Goal: Task Accomplishment & Management: Complete application form

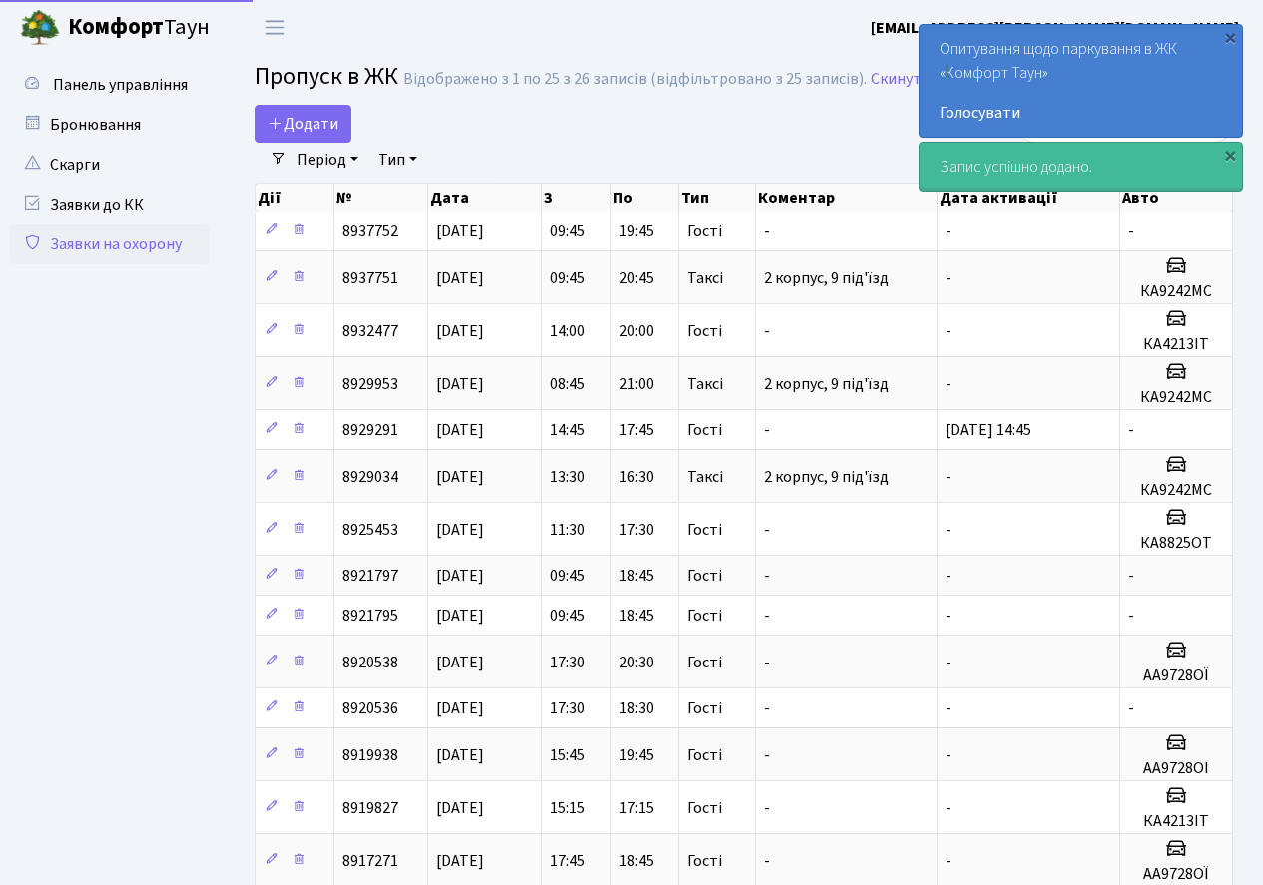
select select "25"
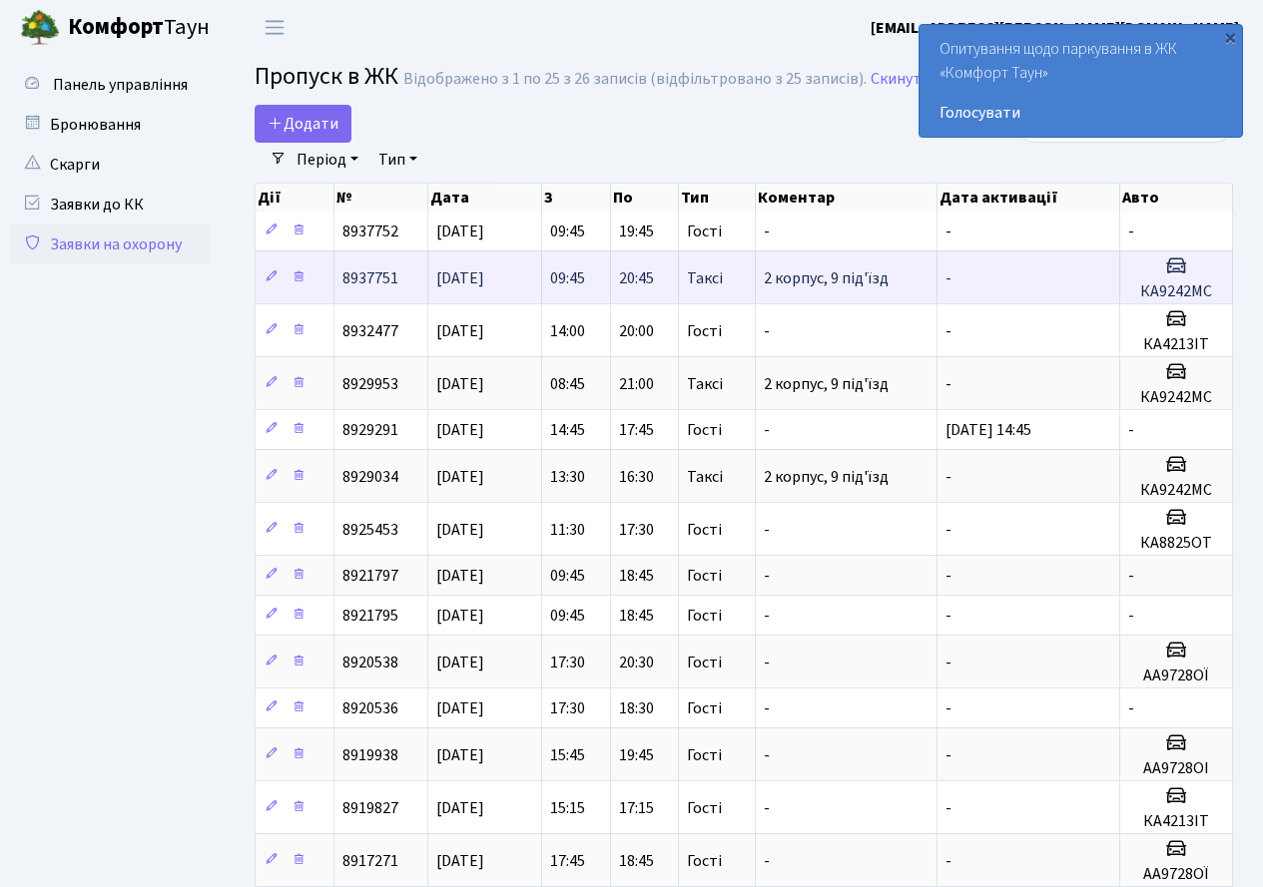
drag, startPoint x: 1194, startPoint y: 278, endPoint x: 467, endPoint y: 271, distance: 726.6
click at [467, 271] on span "[DATE]" at bounding box center [460, 278] width 48 height 22
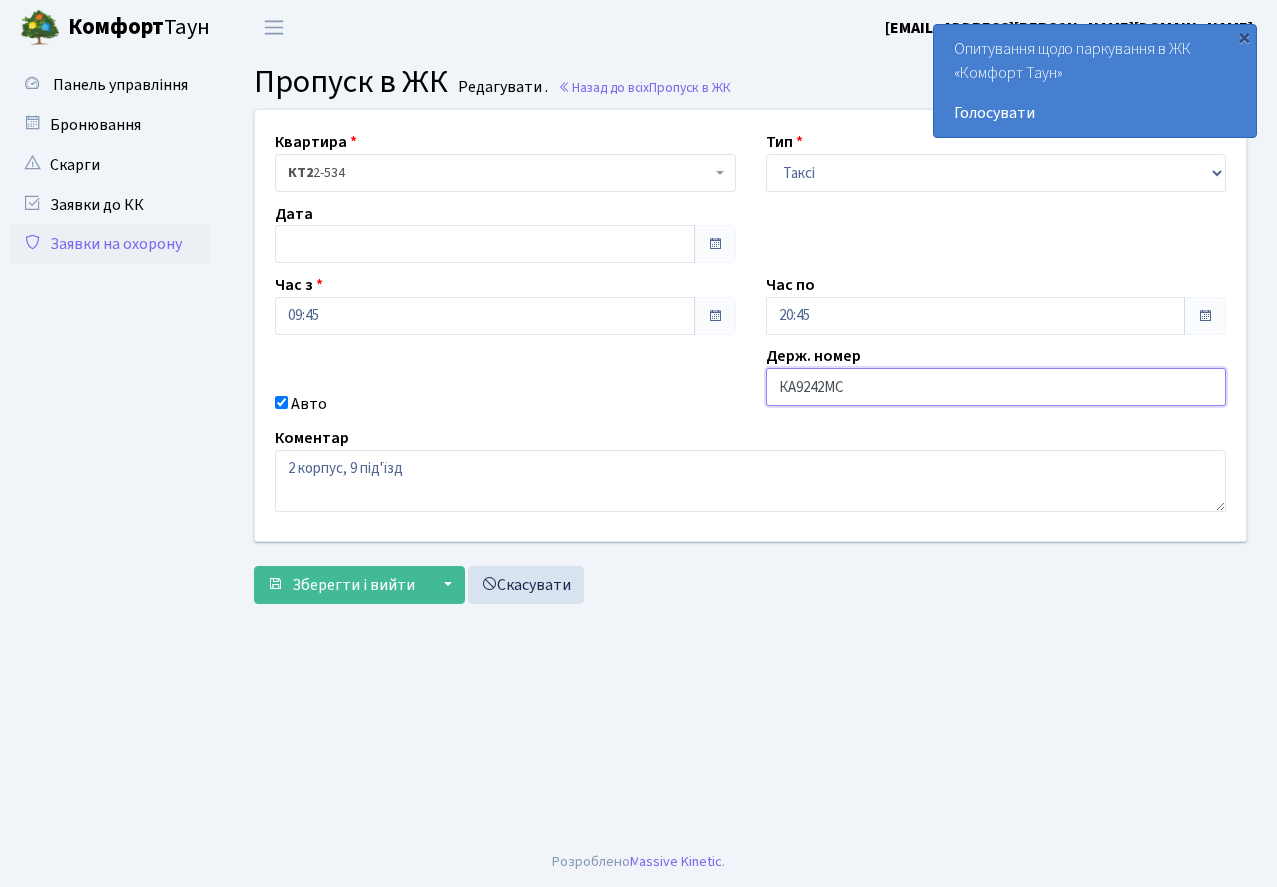
drag, startPoint x: 858, startPoint y: 390, endPoint x: 760, endPoint y: 389, distance: 97.8
click at [760, 389] on div "Держ. номер КА9242МС" at bounding box center [997, 380] width 491 height 72
click at [832, 418] on div "Квартира <b>КТ2</b>&nbsp;&nbsp;&nbsp;2-534 КТ2 2-534 Тип - Доставка Таксі Гості…" at bounding box center [751, 325] width 1021 height 431
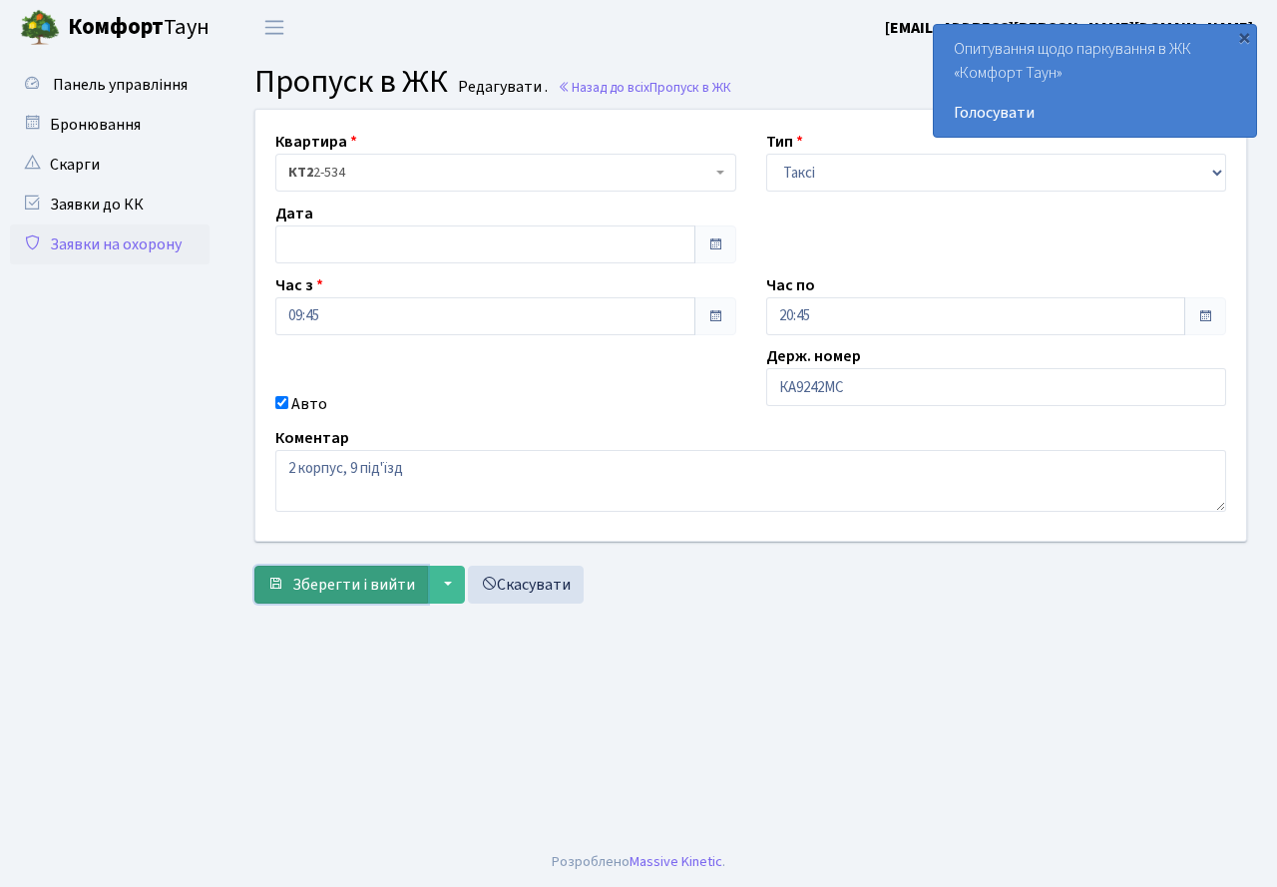
click at [361, 580] on span "Зберегти і вийти" at bounding box center [353, 585] width 123 height 22
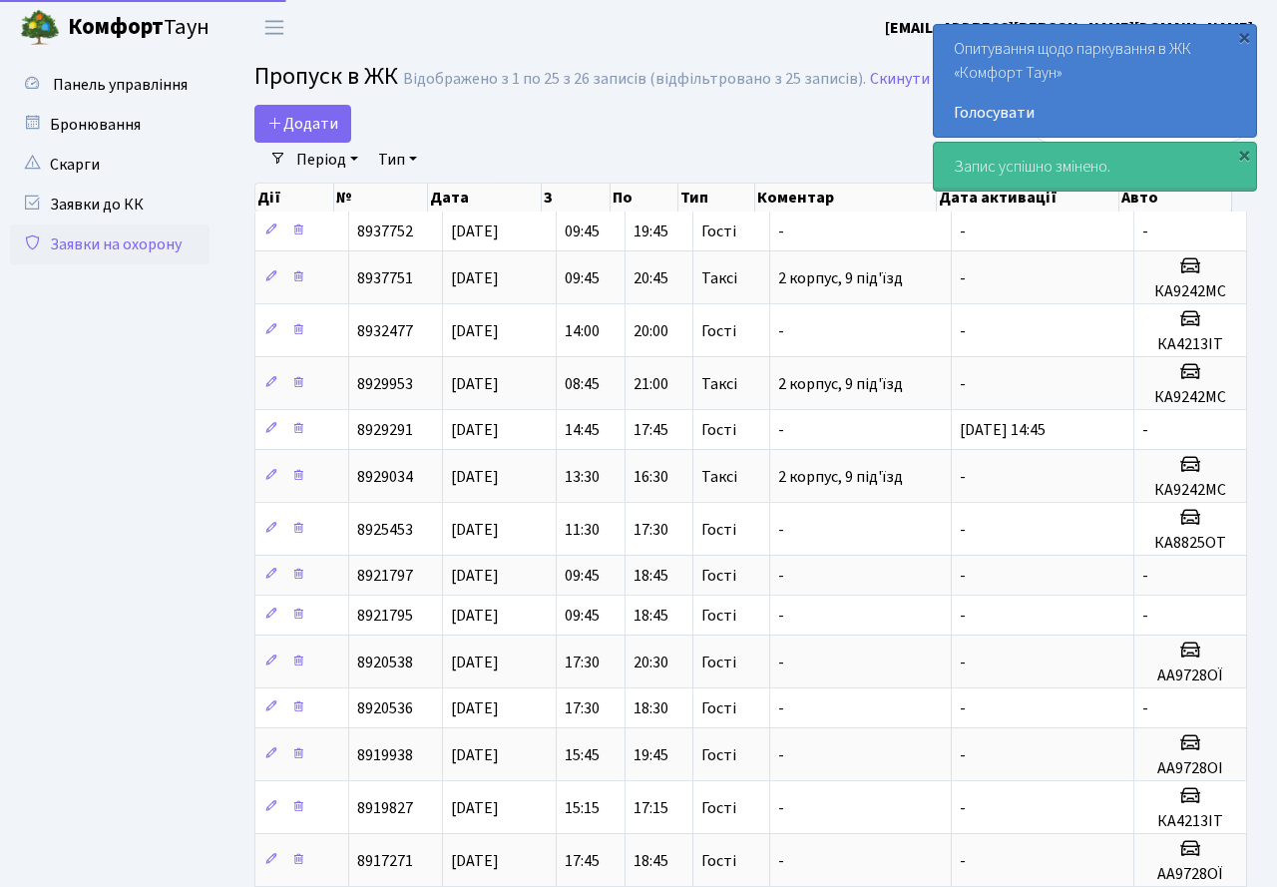
select select "25"
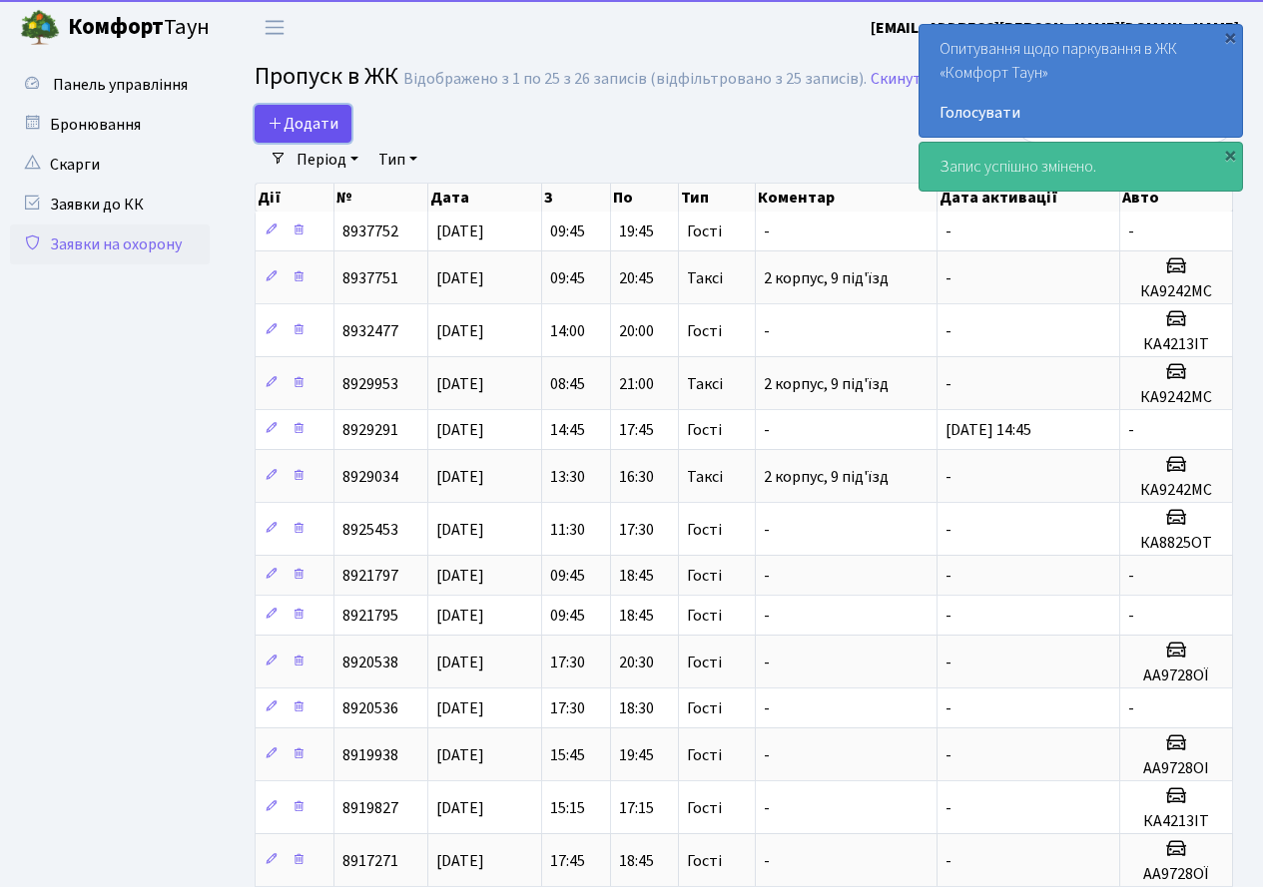
click at [312, 119] on span "Додати" at bounding box center [302, 124] width 71 height 22
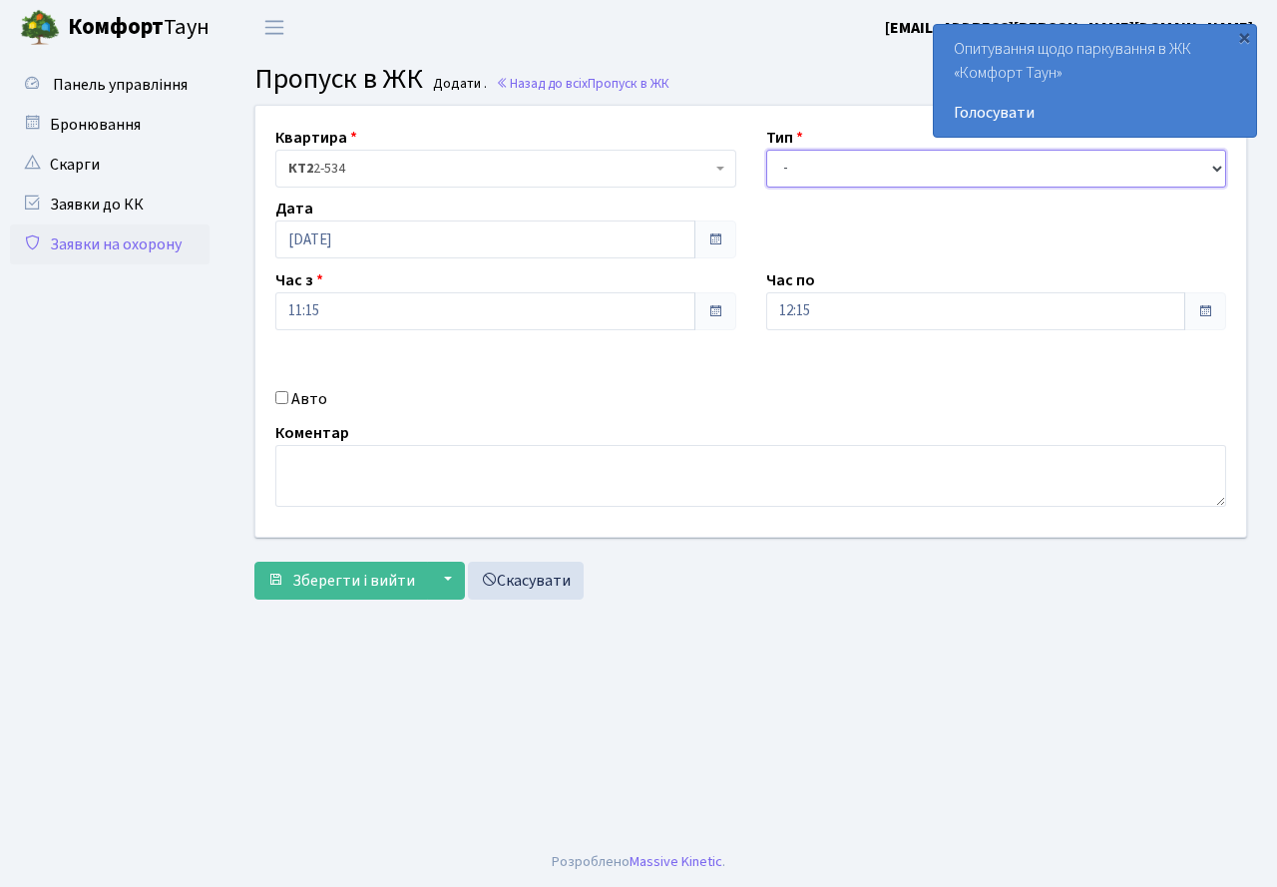
click at [855, 168] on select "- Доставка Таксі Гості Сервіс" at bounding box center [996, 169] width 461 height 38
select select "3"
click at [766, 150] on select "- Доставка Таксі Гості Сервіс" at bounding box center [996, 169] width 461 height 38
click at [837, 316] on input "12:15" at bounding box center [976, 311] width 420 height 38
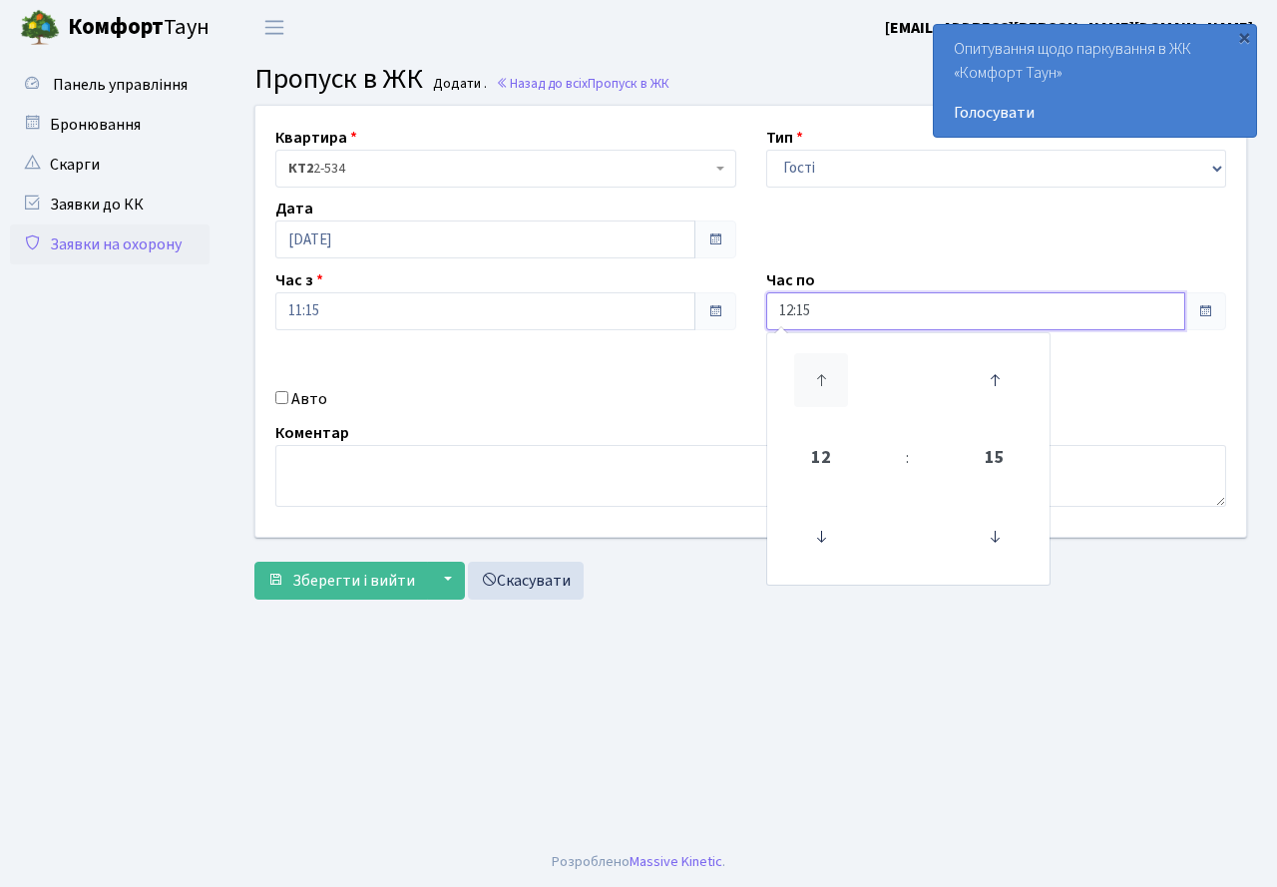
click at [817, 370] on icon at bounding box center [821, 380] width 54 height 54
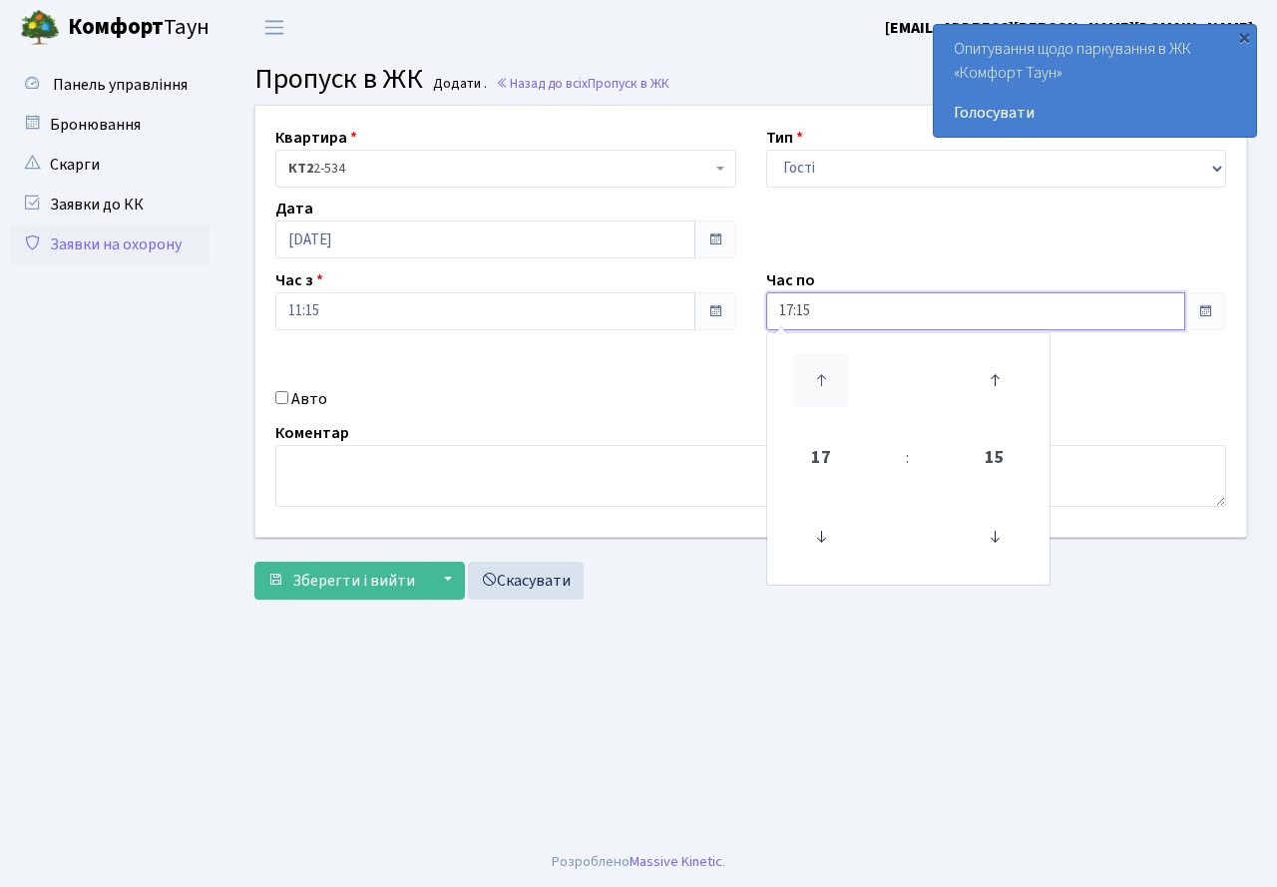
click at [817, 370] on icon at bounding box center [821, 380] width 54 height 54
type input "20:15"
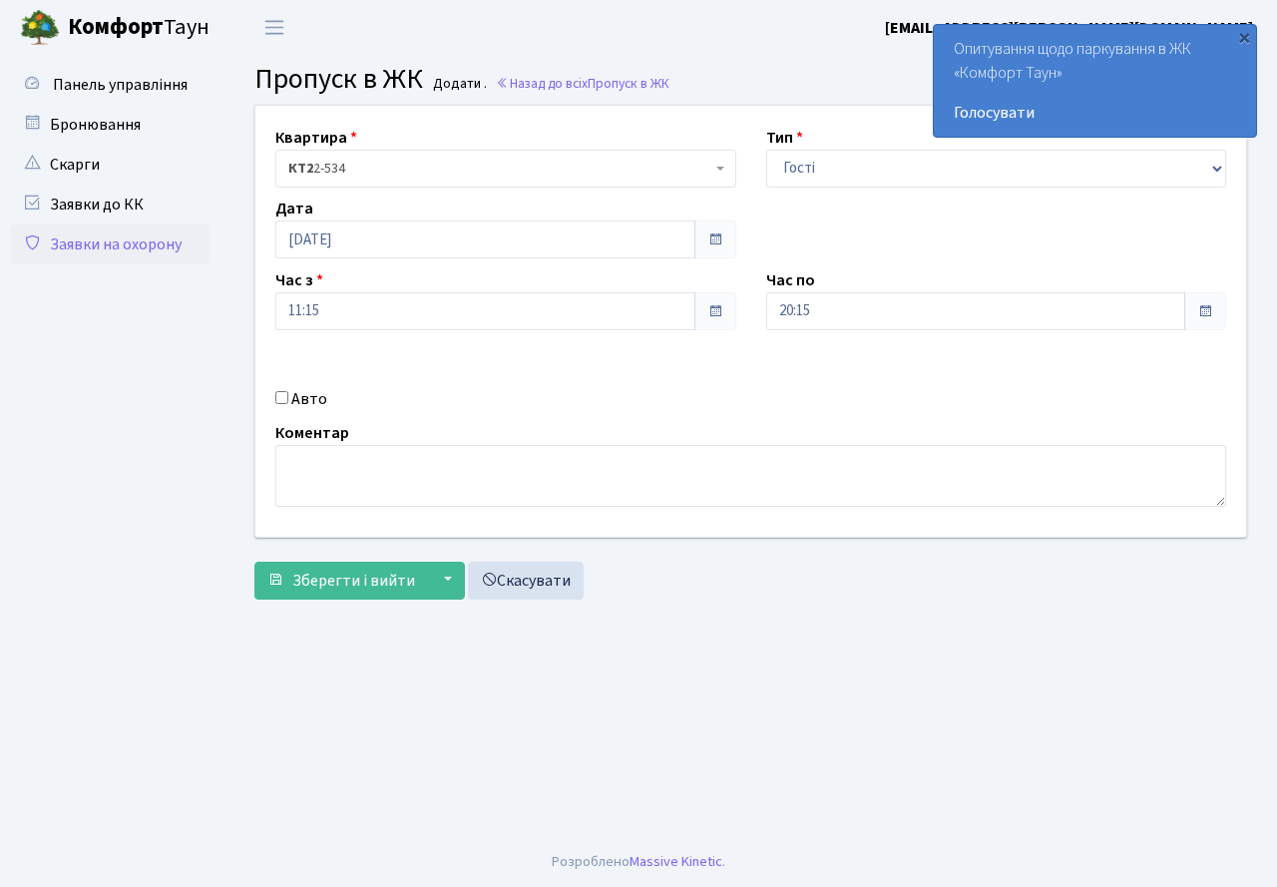
click at [607, 373] on div "Квартира <b>КТ2</b>&nbsp;&nbsp;&nbsp;2-534 КТ2 2-534 Тип - Доставка Таксі Гості…" at bounding box center [751, 321] width 1021 height 431
click at [331, 575] on span "Зберегти і вийти" at bounding box center [353, 581] width 123 height 22
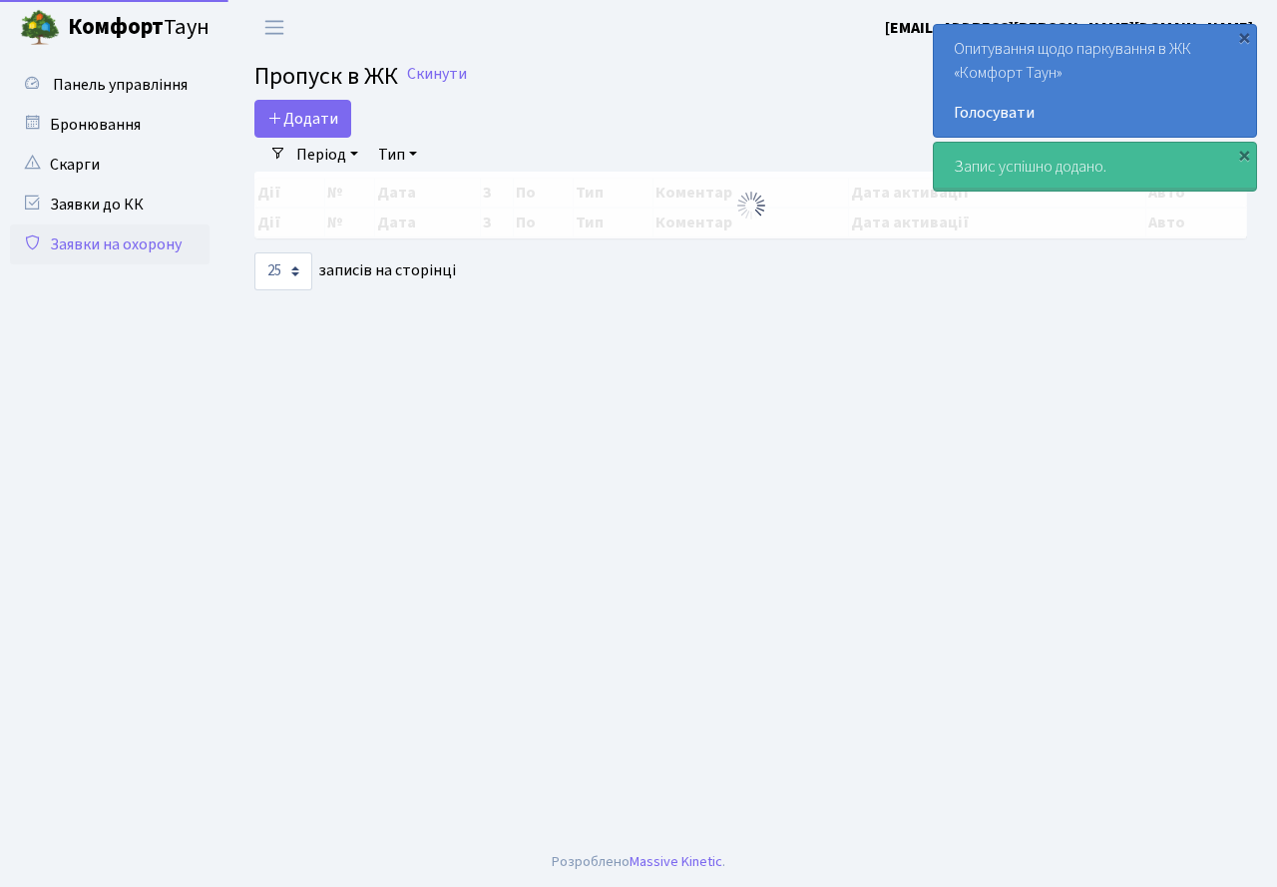
select select "25"
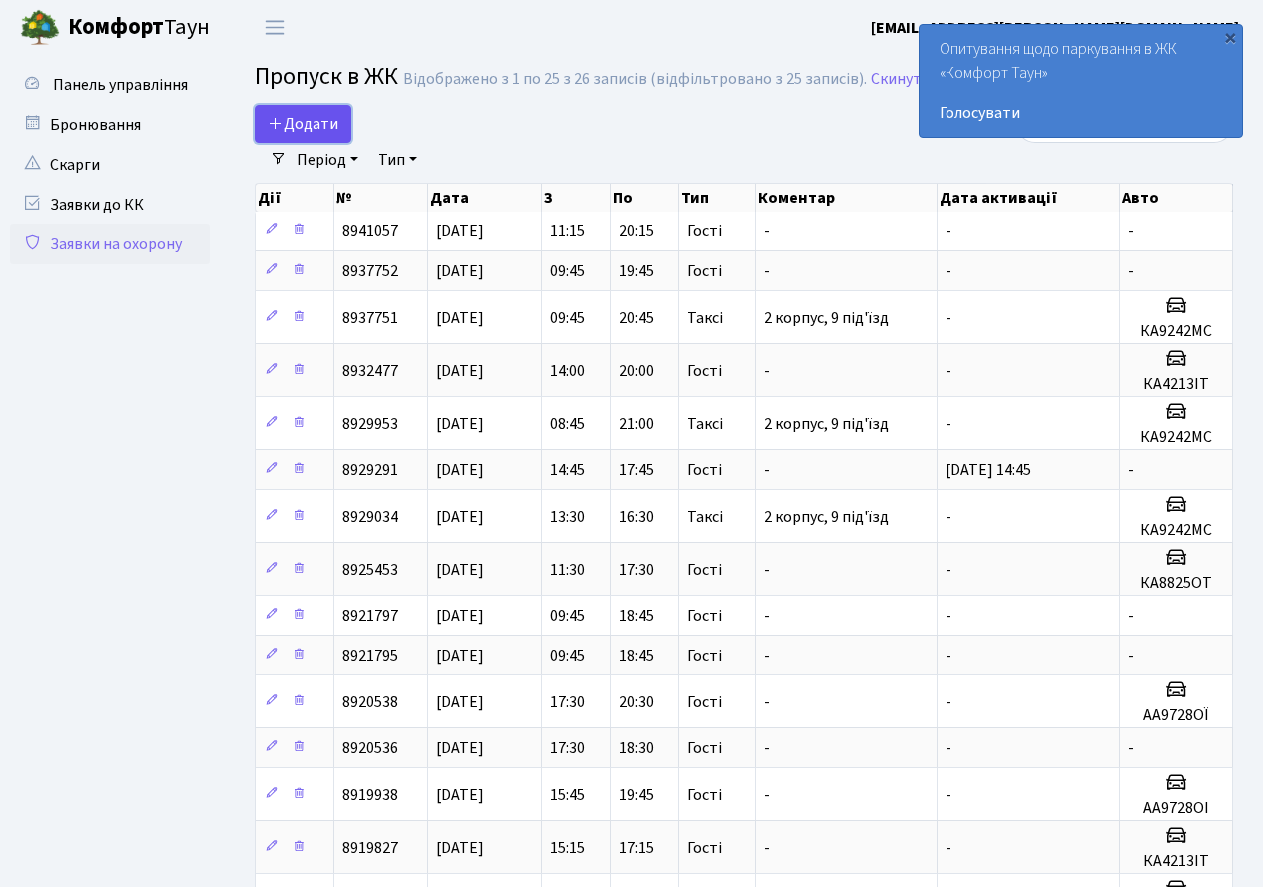
click at [319, 120] on span "Додати" at bounding box center [302, 124] width 71 height 22
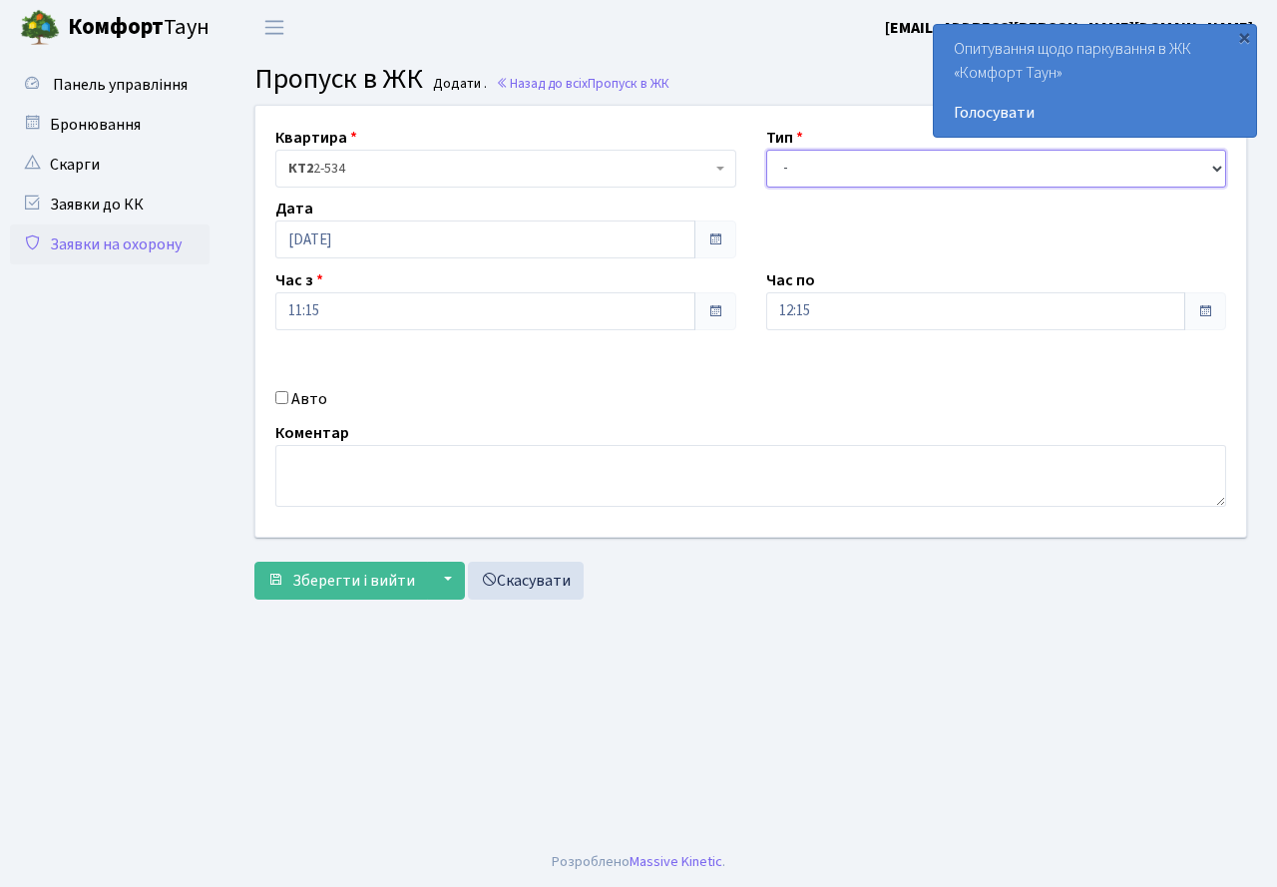
drag, startPoint x: 822, startPoint y: 171, endPoint x: 821, endPoint y: 184, distance: 13.0
click at [822, 171] on select "- Доставка Таксі Гості Сервіс" at bounding box center [996, 169] width 461 height 38
select select "3"
click at [766, 150] on select "- Доставка Таксі Гості Сервіс" at bounding box center [996, 169] width 461 height 38
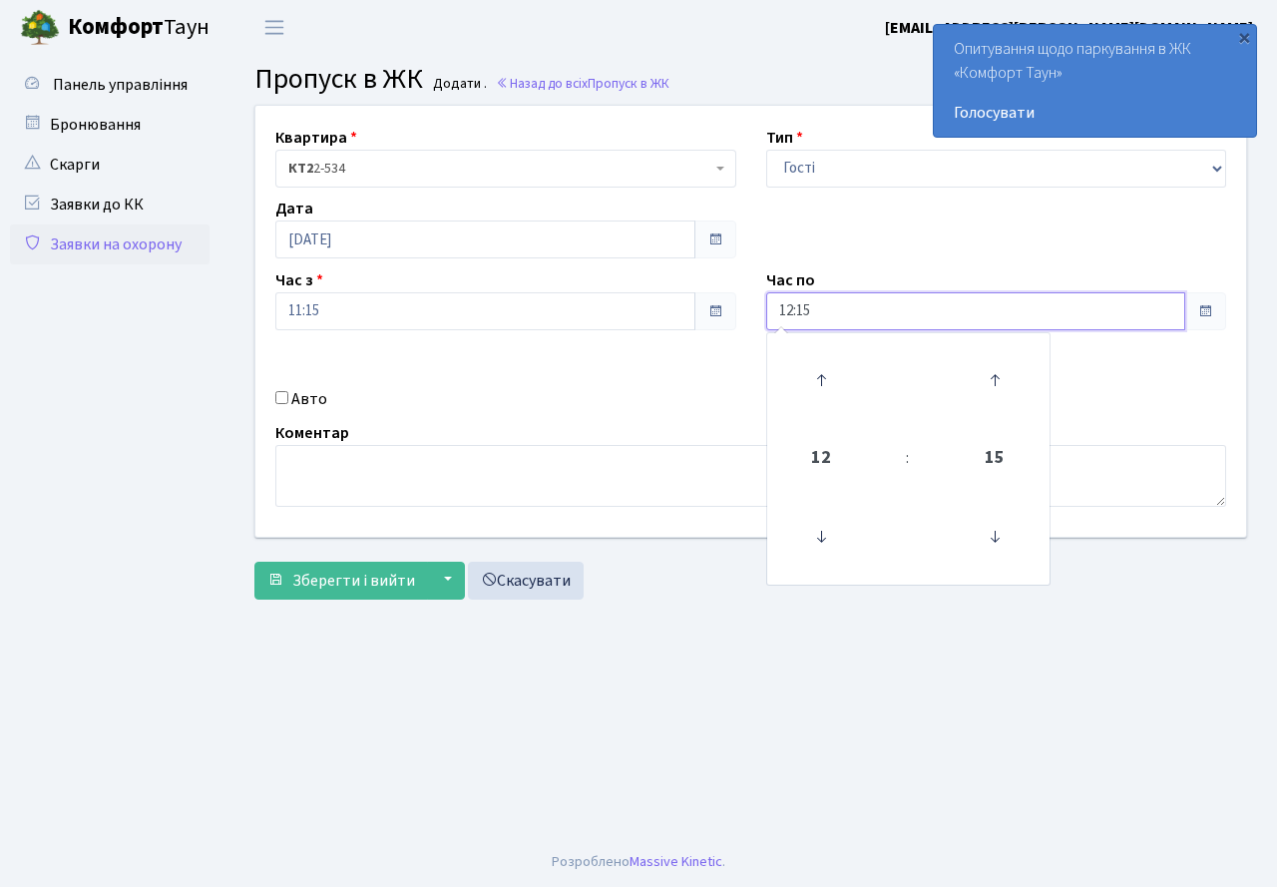
click at [867, 325] on input "12:15" at bounding box center [976, 311] width 420 height 38
click at [825, 359] on icon at bounding box center [821, 380] width 54 height 54
click at [825, 360] on icon at bounding box center [821, 380] width 54 height 54
click at [817, 361] on icon at bounding box center [821, 380] width 54 height 54
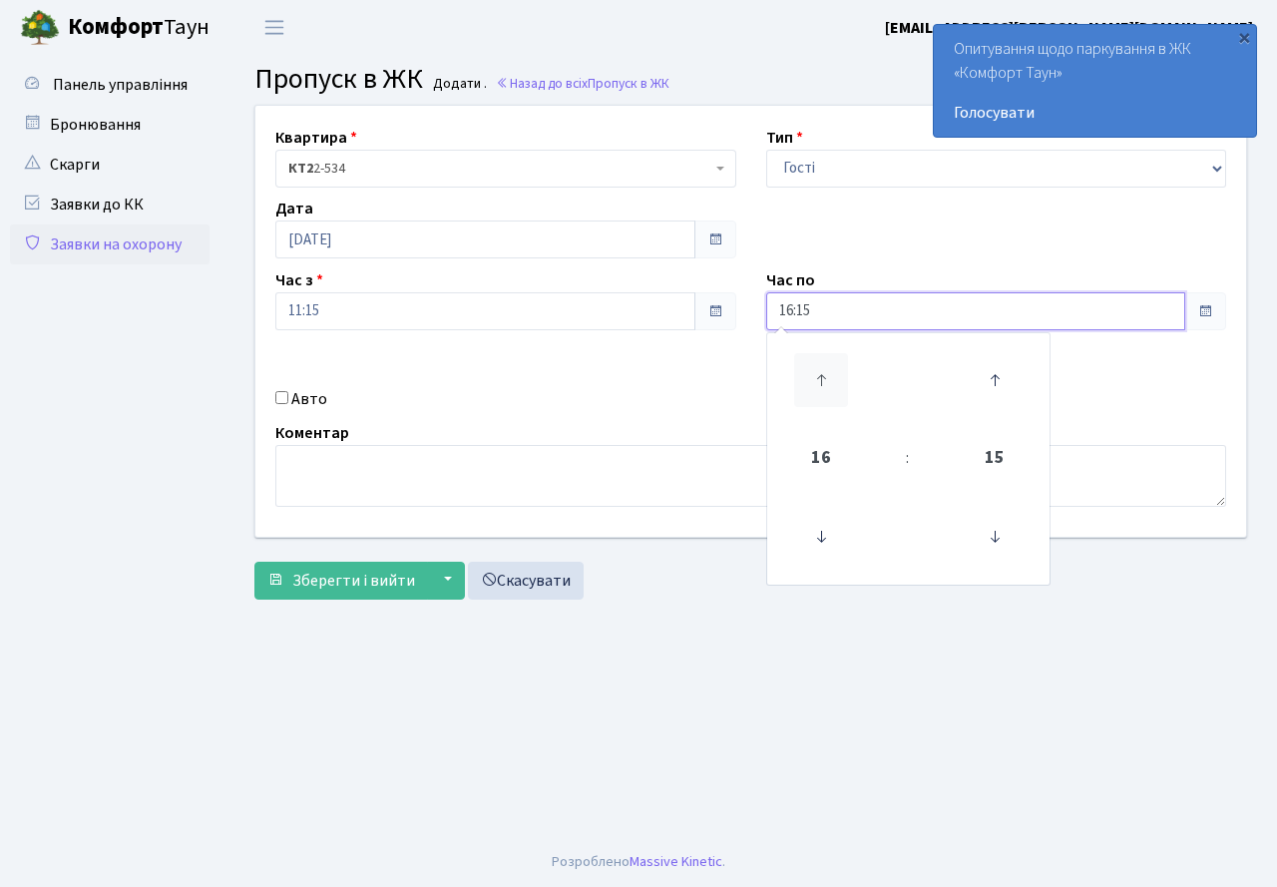
click at [817, 361] on icon at bounding box center [821, 380] width 54 height 54
type input "20:15"
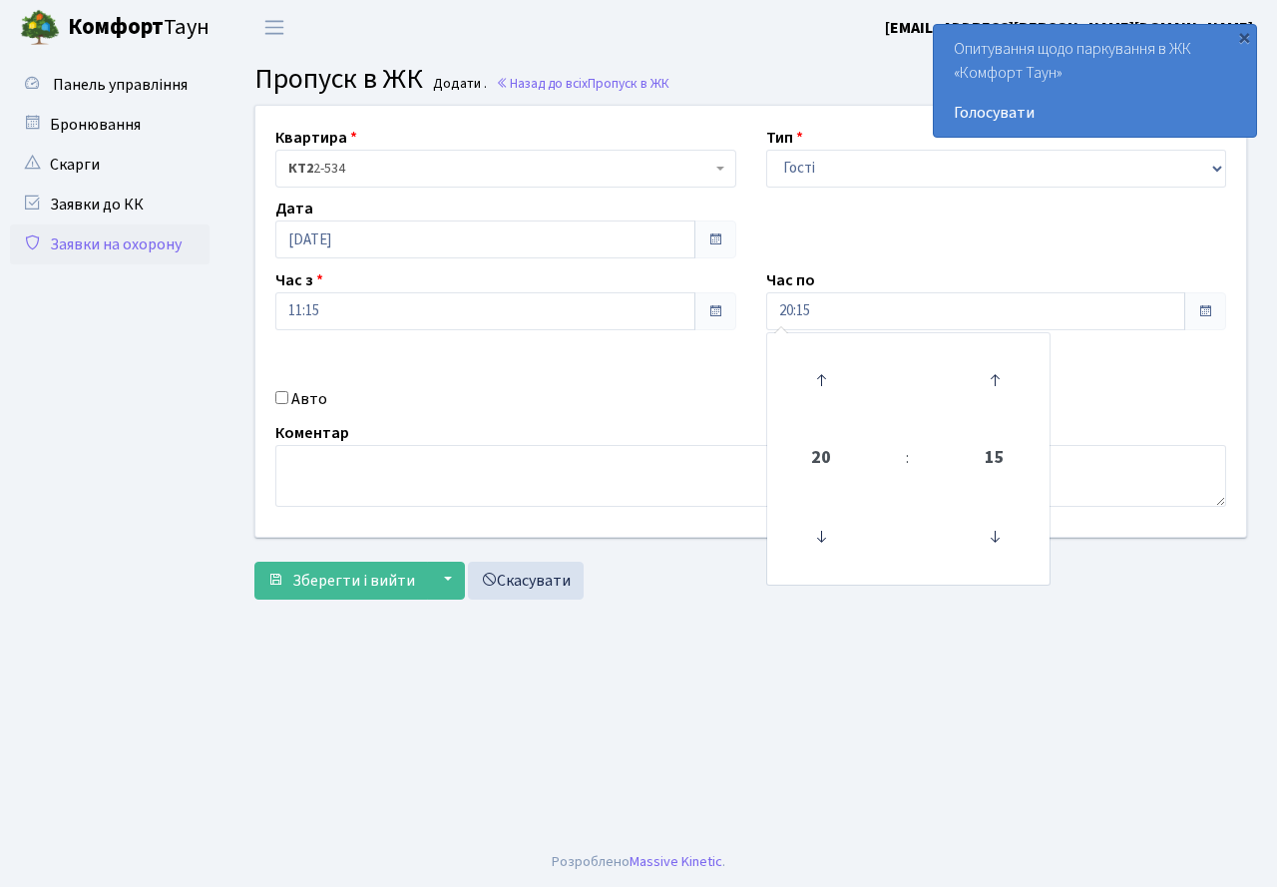
click at [721, 363] on div "Квартира <b>КТ2</b>&nbsp;&nbsp;&nbsp;2-534 КТ2 2-534 Тип - Доставка Таксі Гості…" at bounding box center [751, 321] width 1021 height 431
click at [281, 396] on input "Авто" at bounding box center [281, 397] width 13 height 13
checkbox input "true"
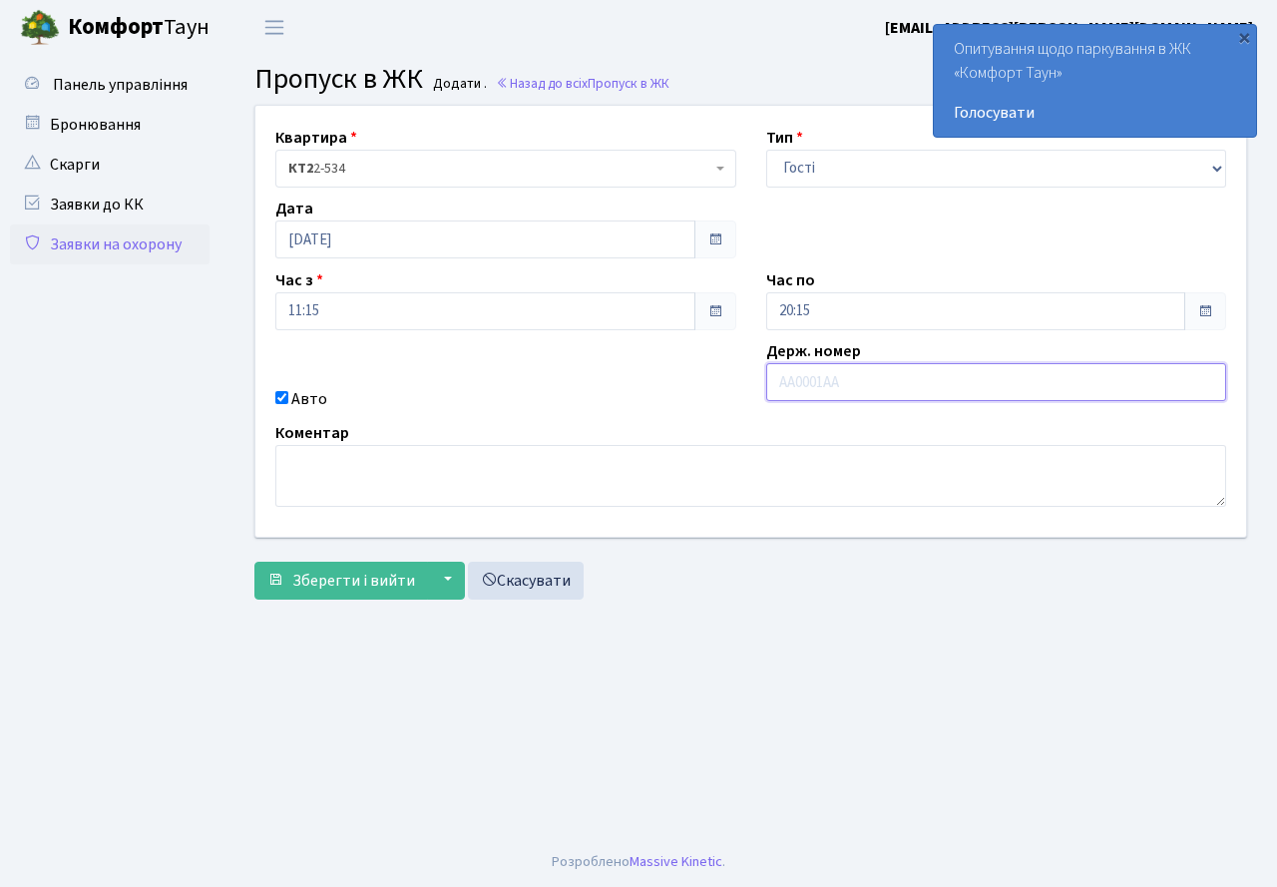
paste input "КА9242МС"
type input "КА9242МС"
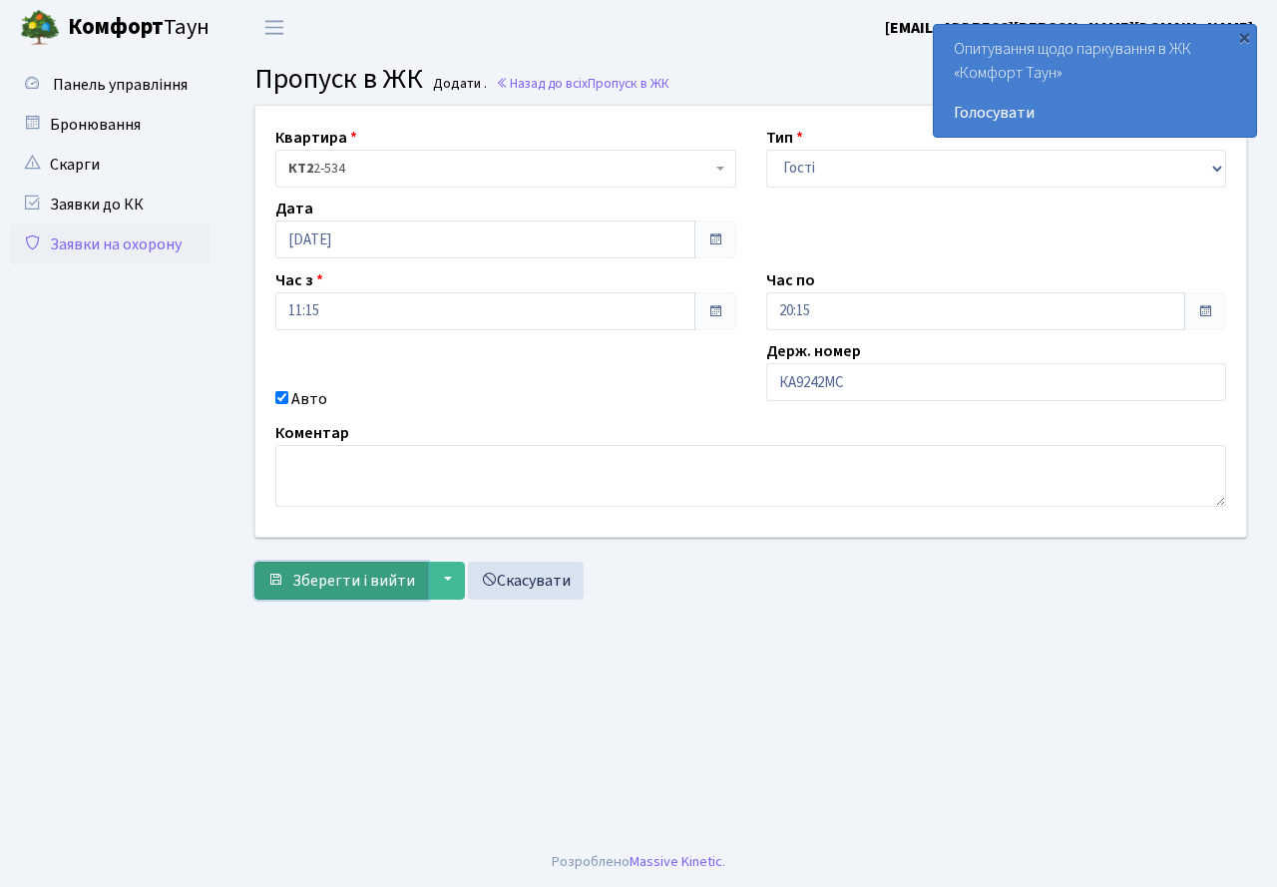
click at [371, 592] on button "Зберегти і вийти" at bounding box center [341, 581] width 174 height 38
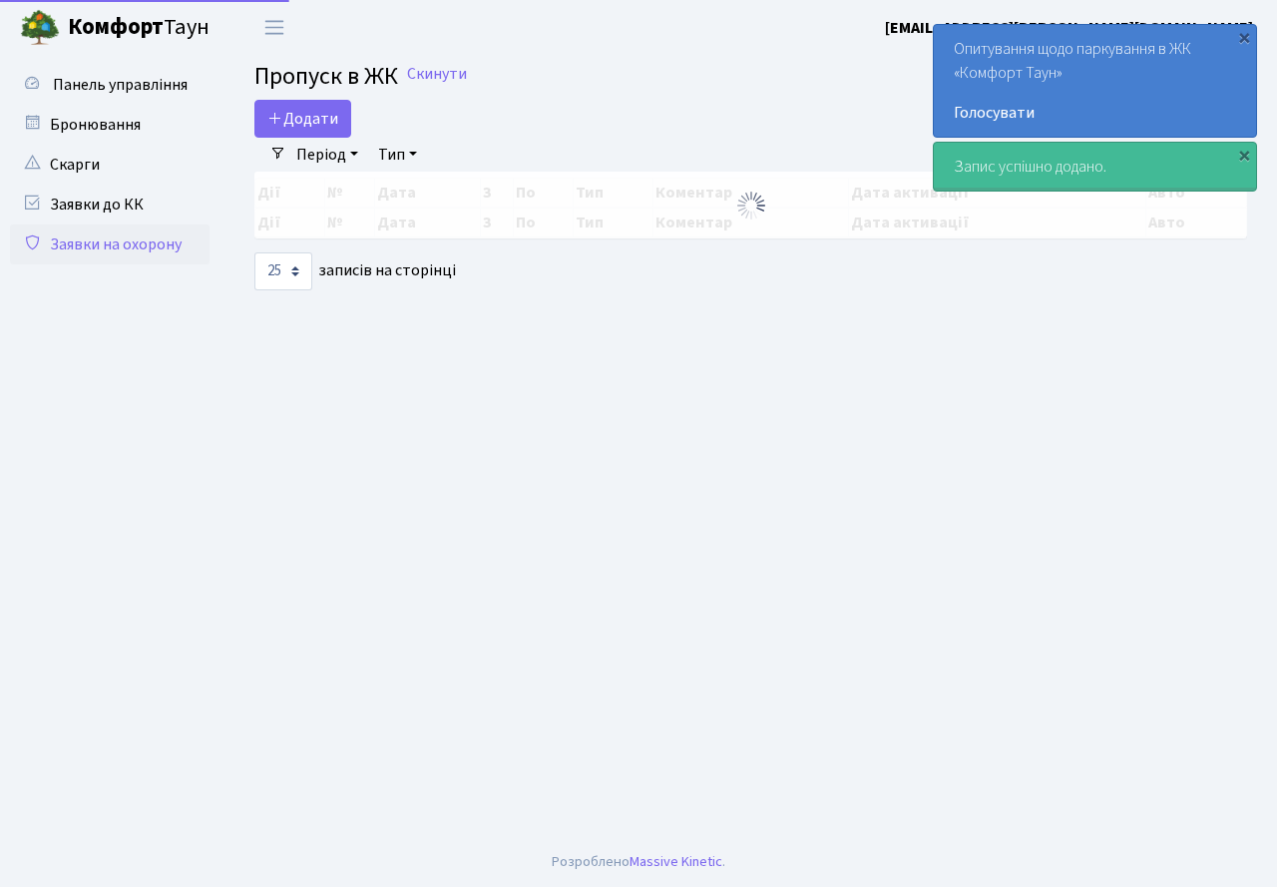
select select "25"
